Goal: Navigation & Orientation: Find specific page/section

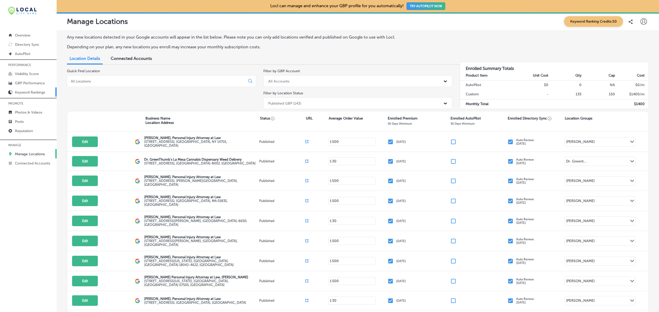
click at [27, 95] on p "Keyword Rankings" at bounding box center [30, 92] width 30 height 4
click at [26, 92] on p "Keyword Rankings" at bounding box center [30, 92] width 30 height 4
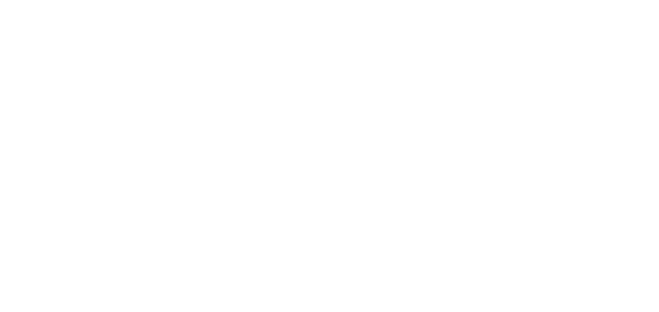
click at [90, 0] on html at bounding box center [329, 0] width 659 height 0
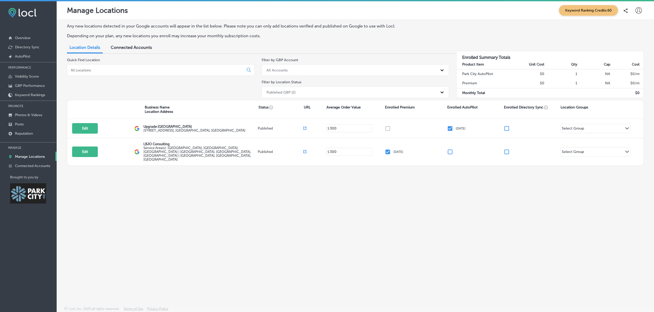
click at [90, 211] on div "Any new locations detected in your Google accounts will appear in the list belo…" at bounding box center [355, 151] width 597 height 263
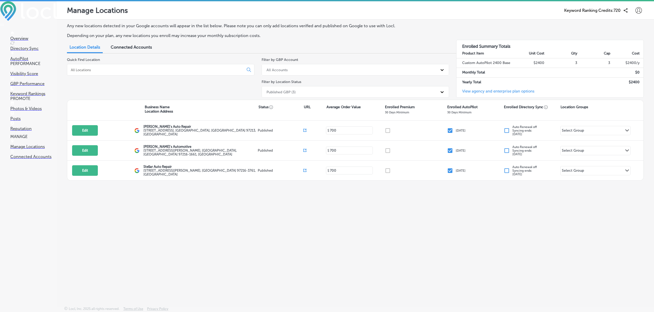
click at [637, 12] on icon at bounding box center [638, 10] width 6 height 6
click at [637, 29] on p "My Account" at bounding box center [636, 29] width 23 height 6
select select "US"
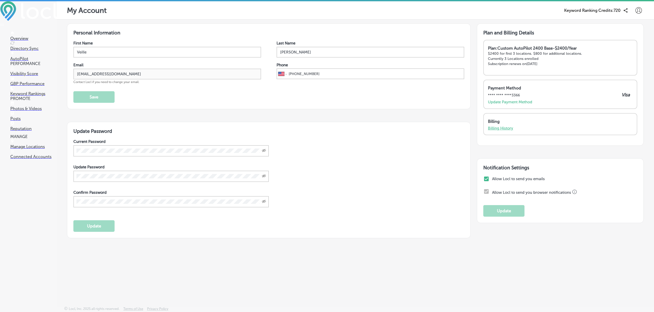
click at [505, 128] on p "Billing History" at bounding box center [500, 128] width 25 height 5
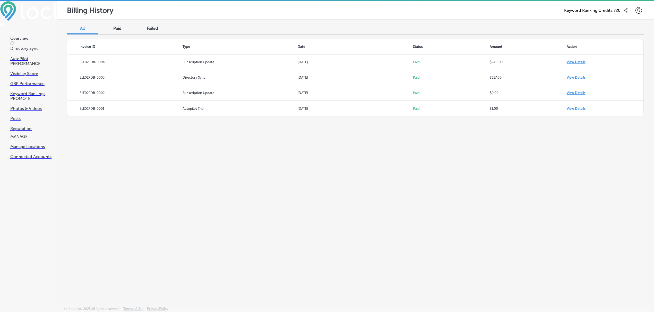
click at [505, 128] on div "All Paid Failed Invoice ID Type Date Status Amount Action E1E02FDB-0004 Subscri…" at bounding box center [355, 151] width 597 height 263
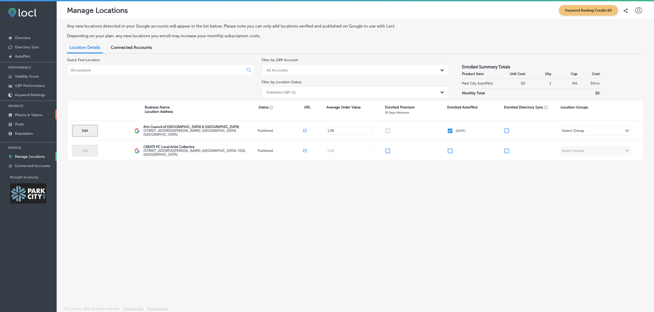
click at [24, 114] on p "Photos & Videos" at bounding box center [28, 115] width 27 height 4
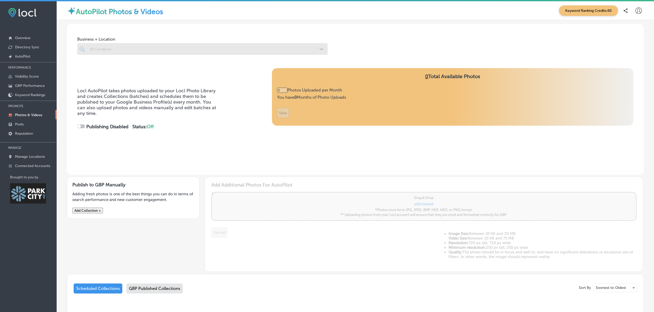
type input "5"
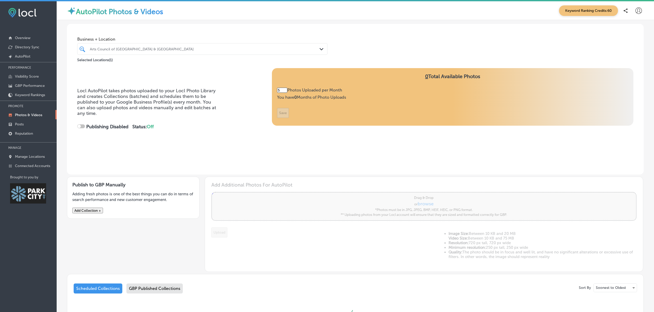
checkbox input "true"
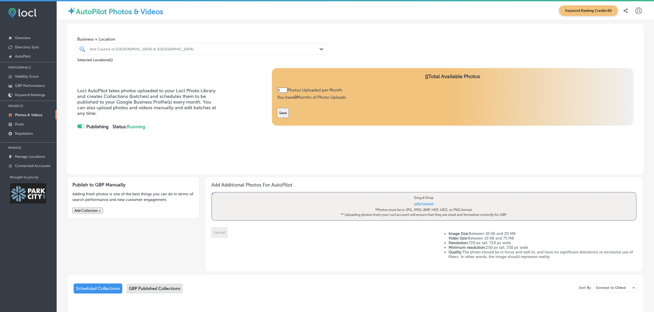
scroll to position [33, 0]
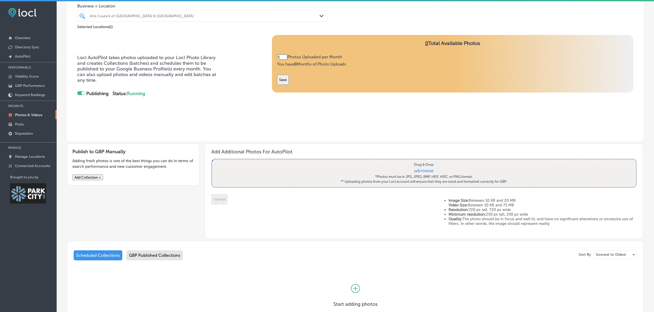
click at [168, 258] on div "GBP Published Collections" at bounding box center [154, 256] width 56 height 10
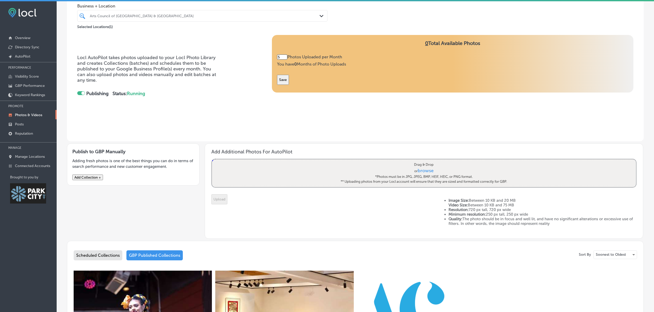
scroll to position [30, 0]
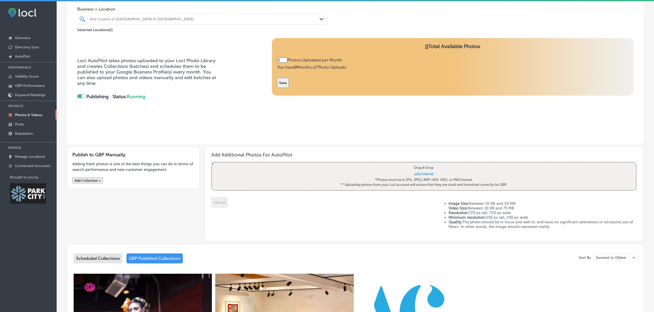
click at [110, 260] on div "Scheduled Collections" at bounding box center [98, 259] width 49 height 10
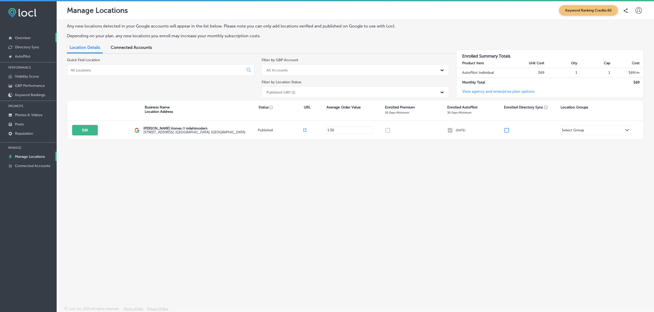
click at [35, 38] on link "Overview" at bounding box center [28, 37] width 57 height 9
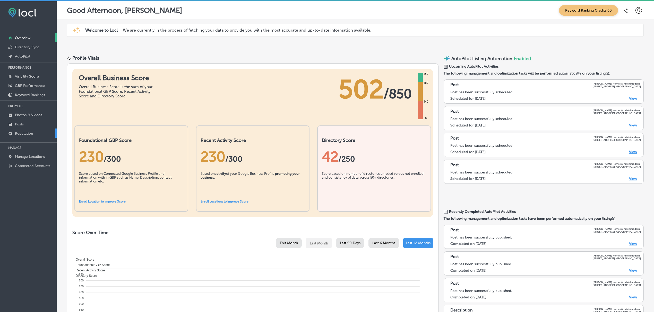
click at [28, 130] on link "Reputation" at bounding box center [28, 133] width 57 height 9
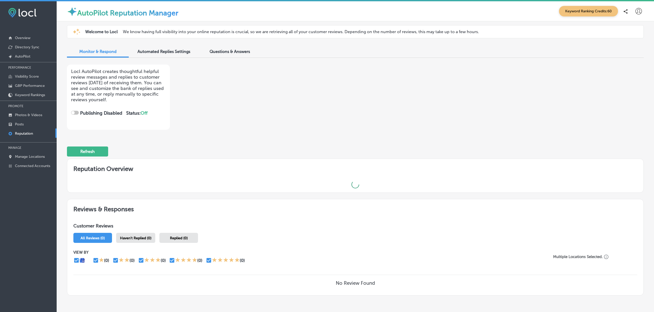
checkbox input "true"
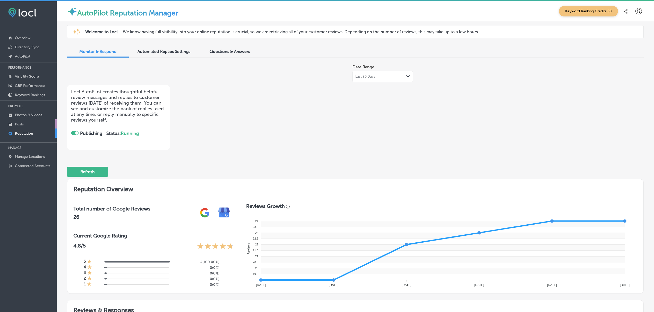
click at [25, 124] on link "Posts" at bounding box center [28, 123] width 57 height 9
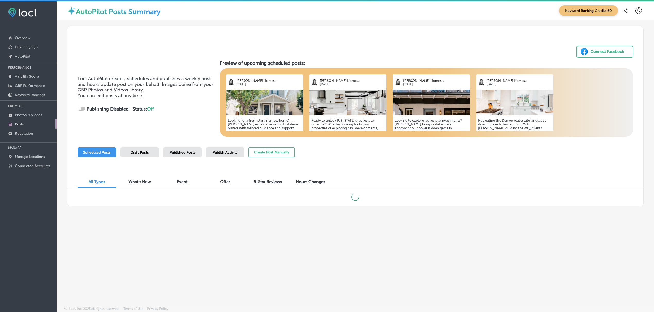
checkbox input "true"
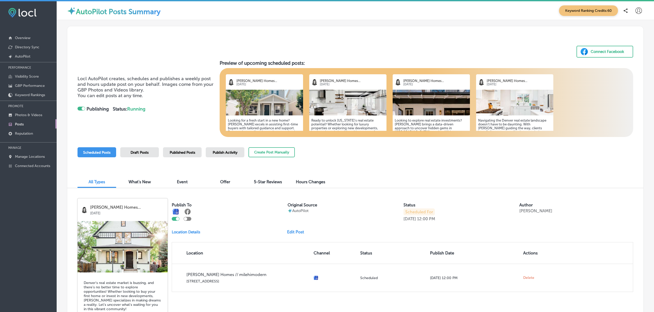
click at [219, 152] on span "Publish Activity" at bounding box center [225, 153] width 25 height 4
